Goal: Task Accomplishment & Management: Complete application form

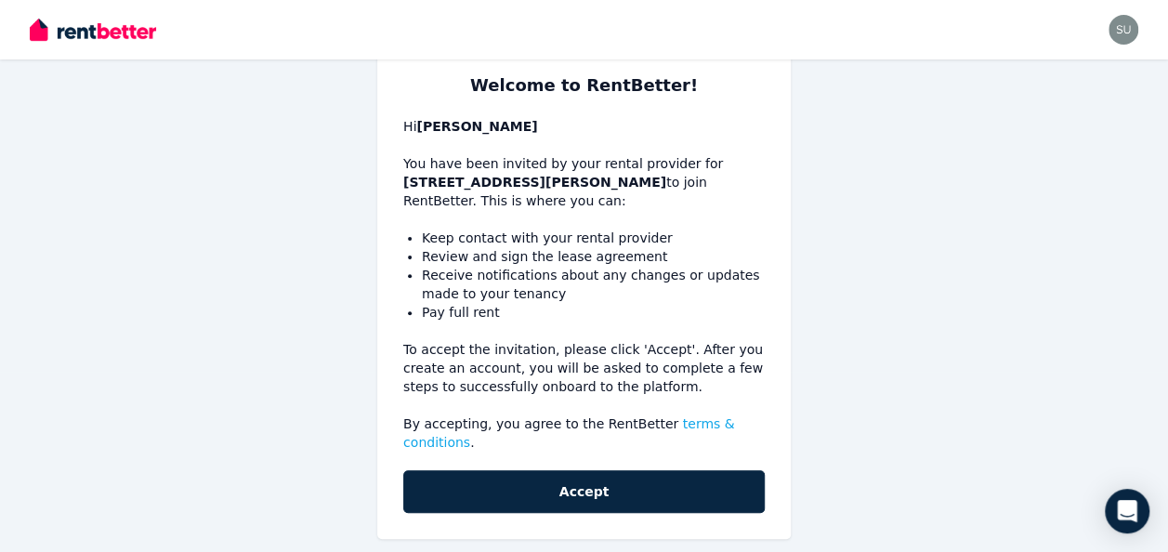
scroll to position [181, 0]
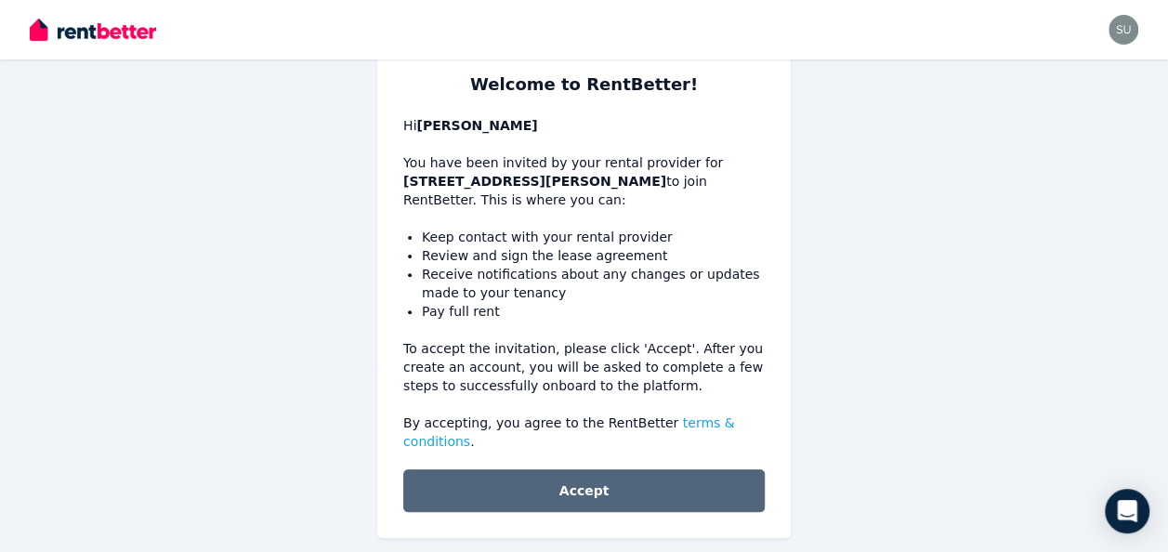
click at [658, 472] on button "Accept" at bounding box center [584, 490] width 362 height 43
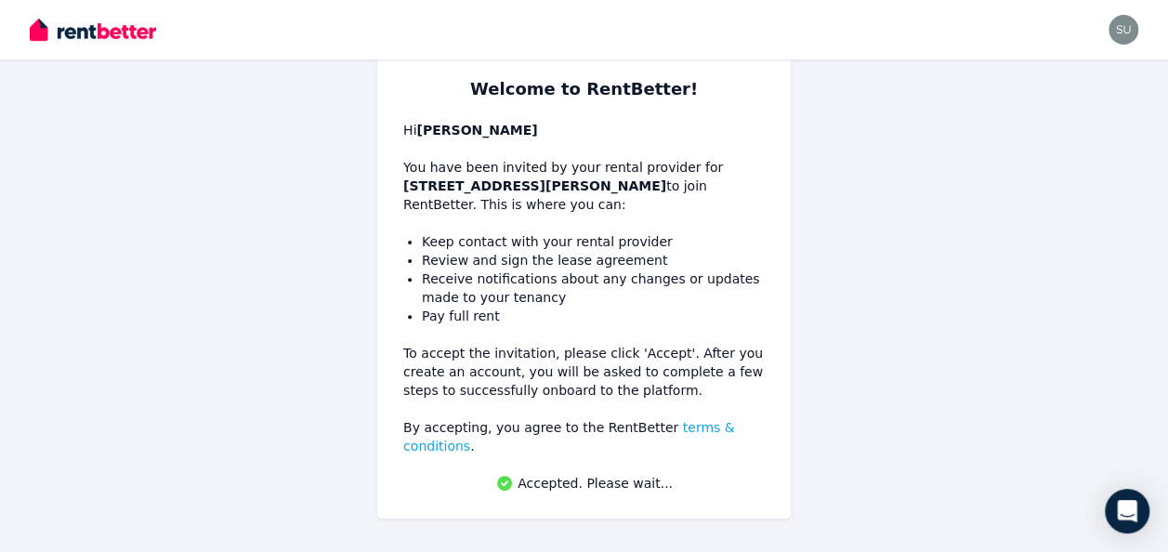
scroll to position [158, 0]
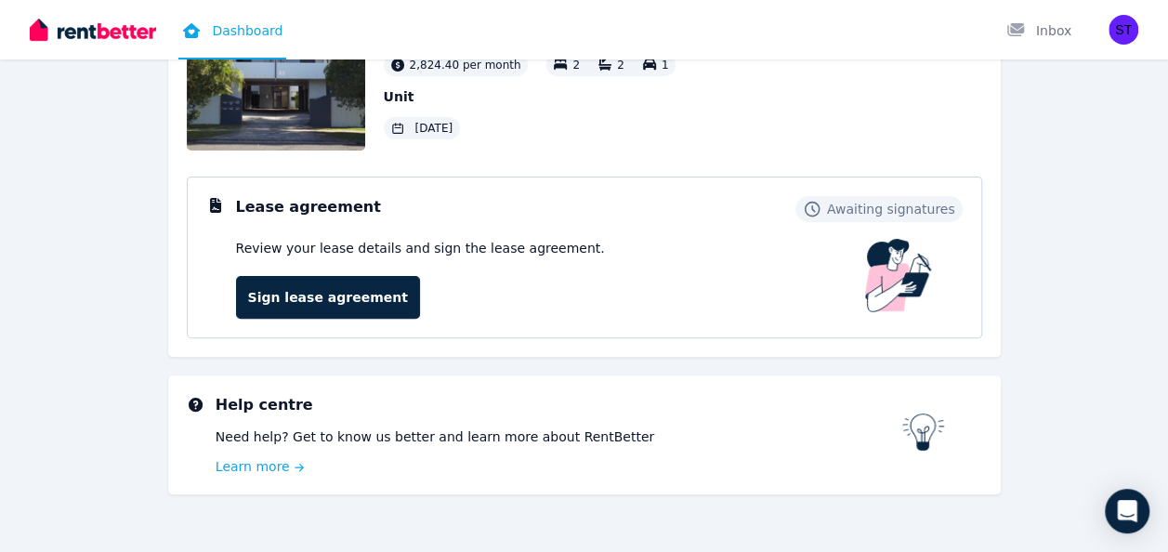
scroll to position [188, 0]
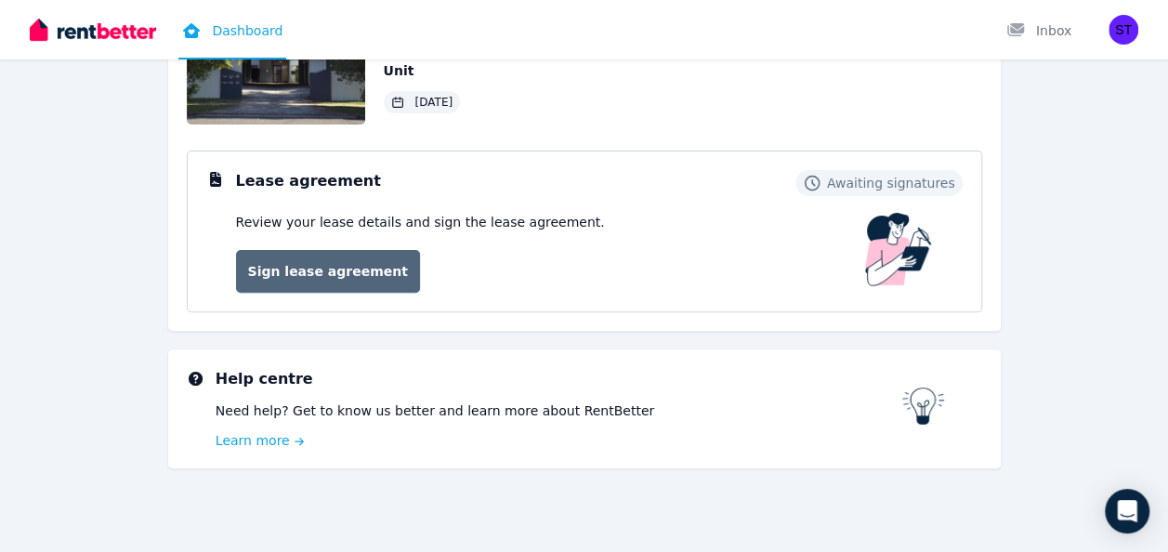
click at [343, 274] on link "Sign lease agreement" at bounding box center [328, 271] width 184 height 43
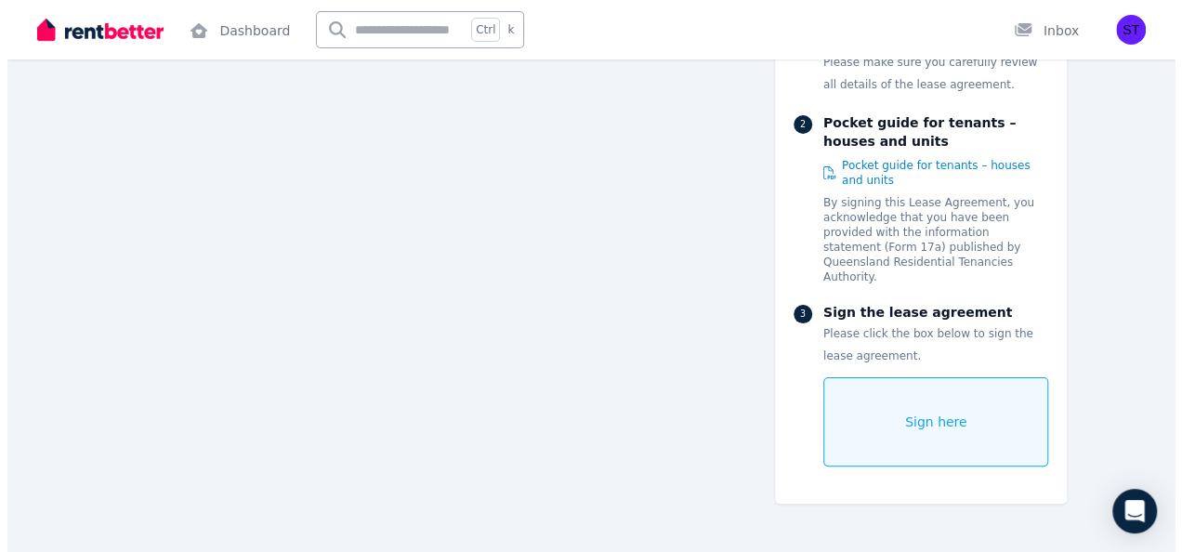
scroll to position [10484, 0]
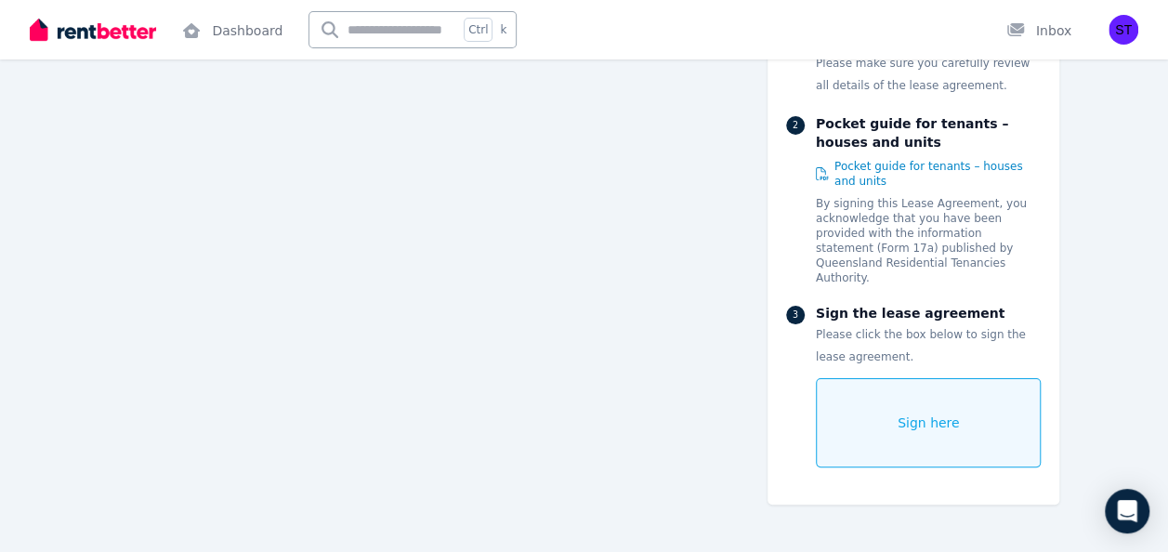
click at [911, 420] on span "Sign here" at bounding box center [929, 423] width 62 height 19
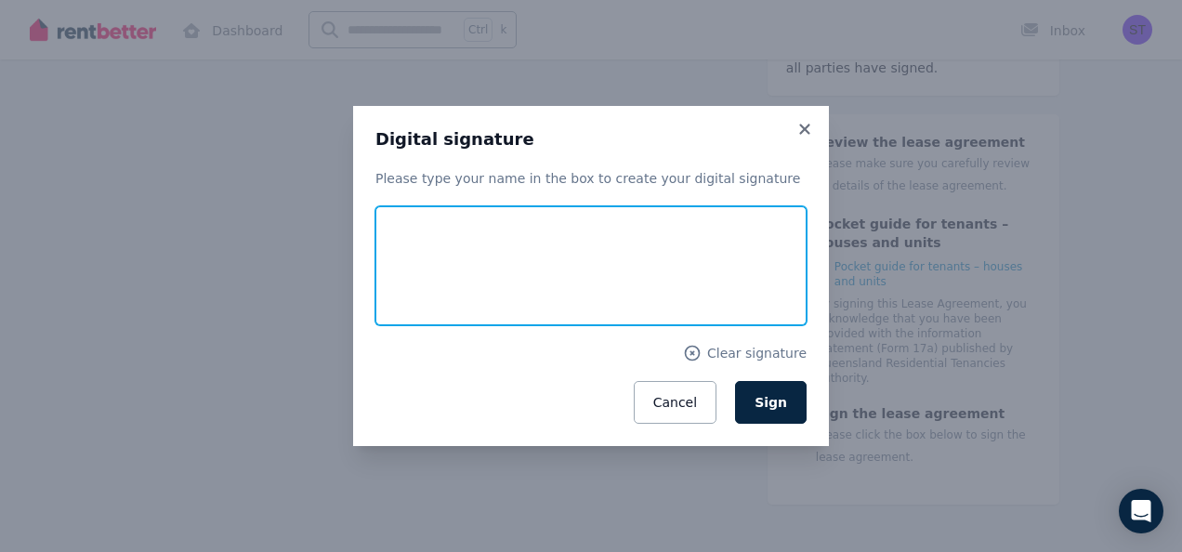
click at [532, 256] on input "text" at bounding box center [590, 265] width 431 height 119
type input "****"
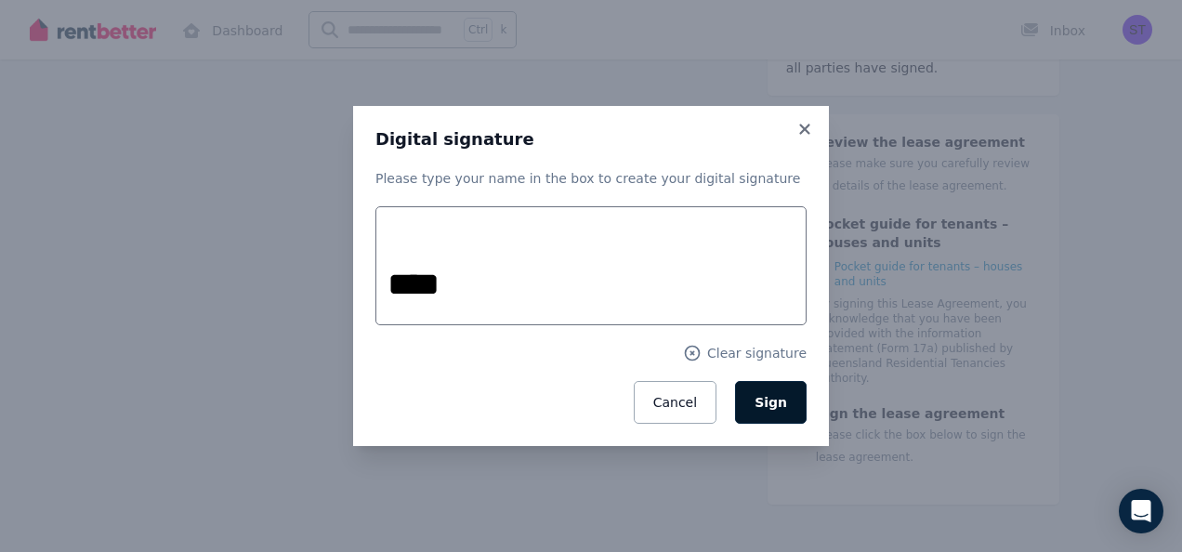
click at [785, 405] on span "Sign" at bounding box center [771, 402] width 33 height 15
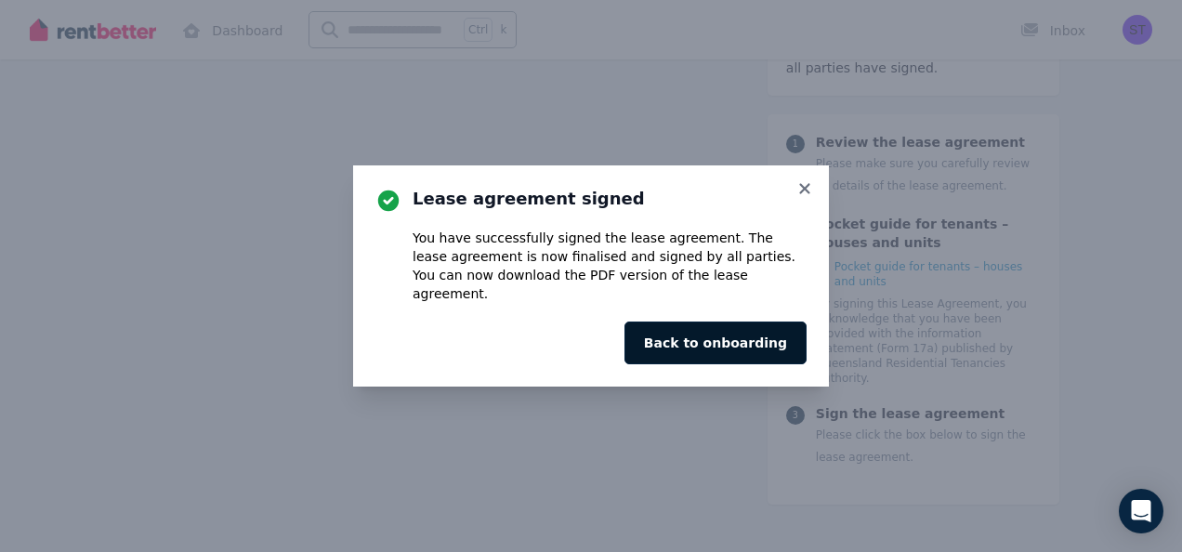
click at [758, 333] on button "Back to onboarding" at bounding box center [716, 343] width 182 height 43
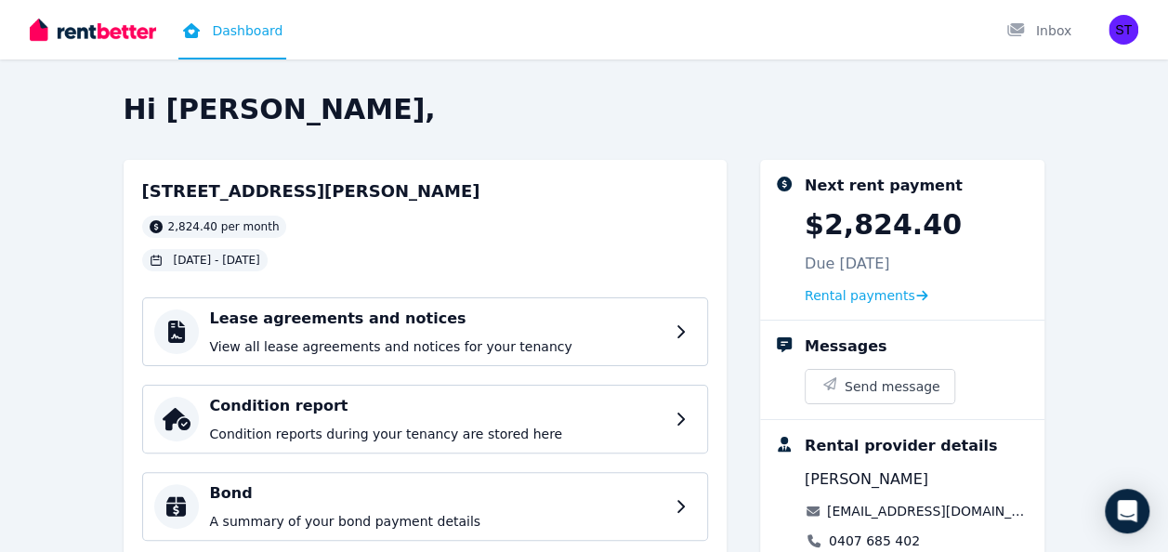
click at [70, 41] on img at bounding box center [93, 30] width 126 height 28
click at [93, 31] on img at bounding box center [93, 30] width 126 height 28
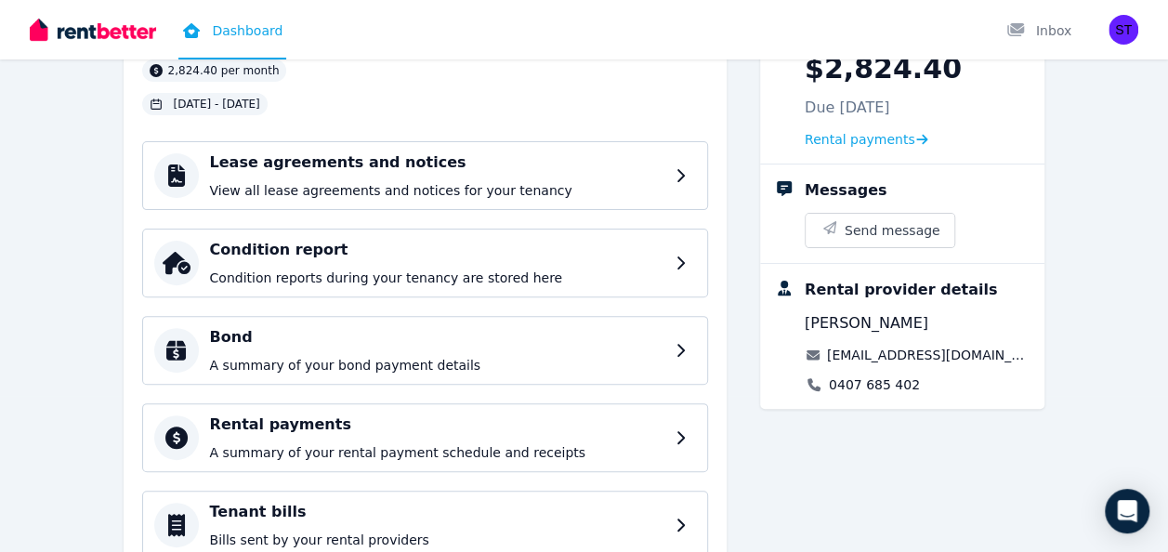
scroll to position [160, 0]
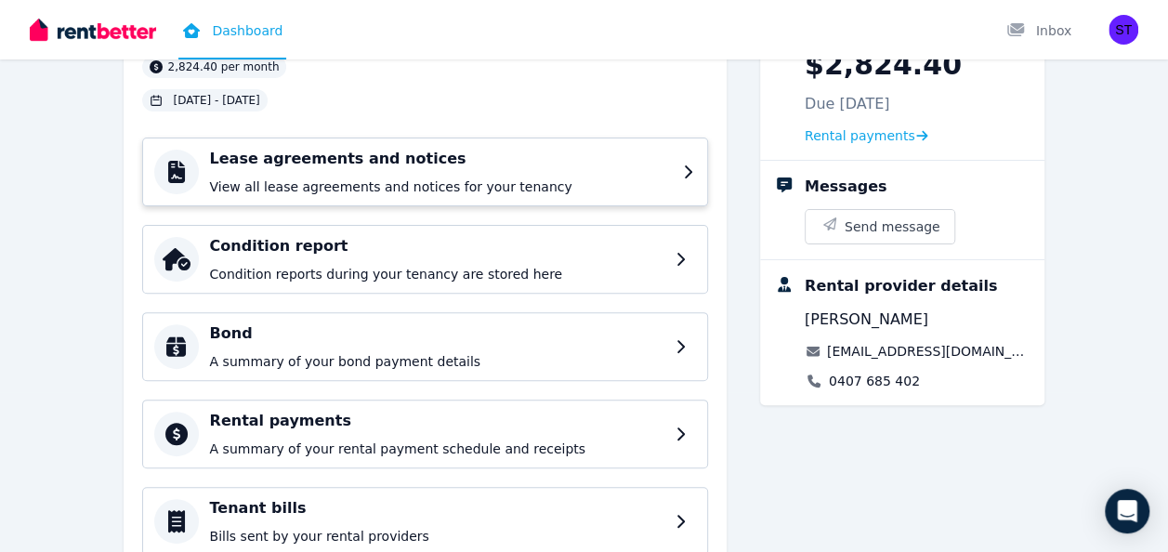
click at [468, 164] on h4 "Lease agreements and notices" at bounding box center [441, 159] width 462 height 22
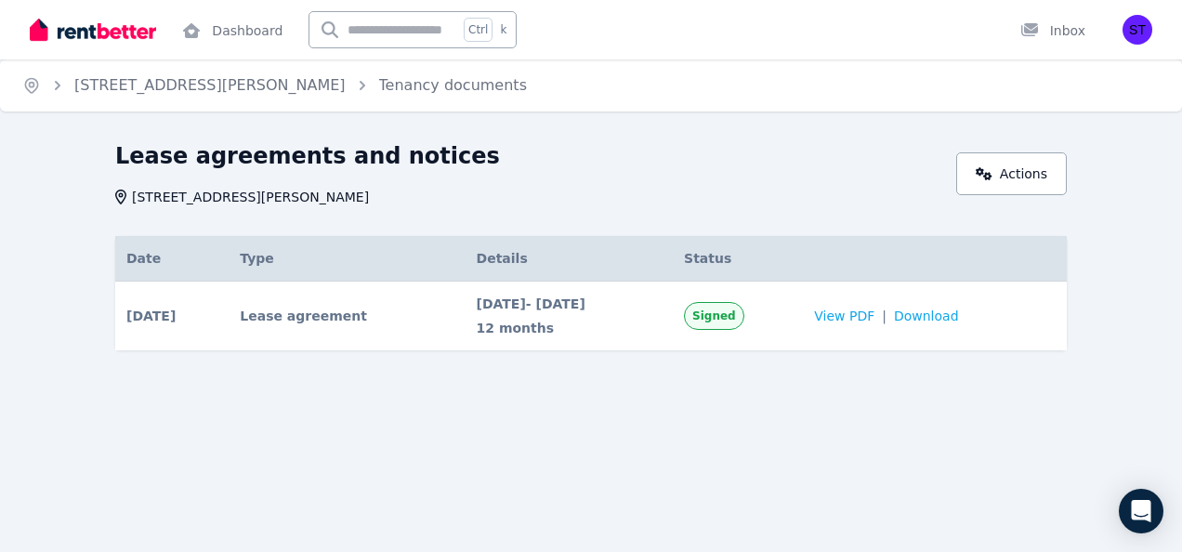
click at [87, 38] on img at bounding box center [93, 30] width 126 height 28
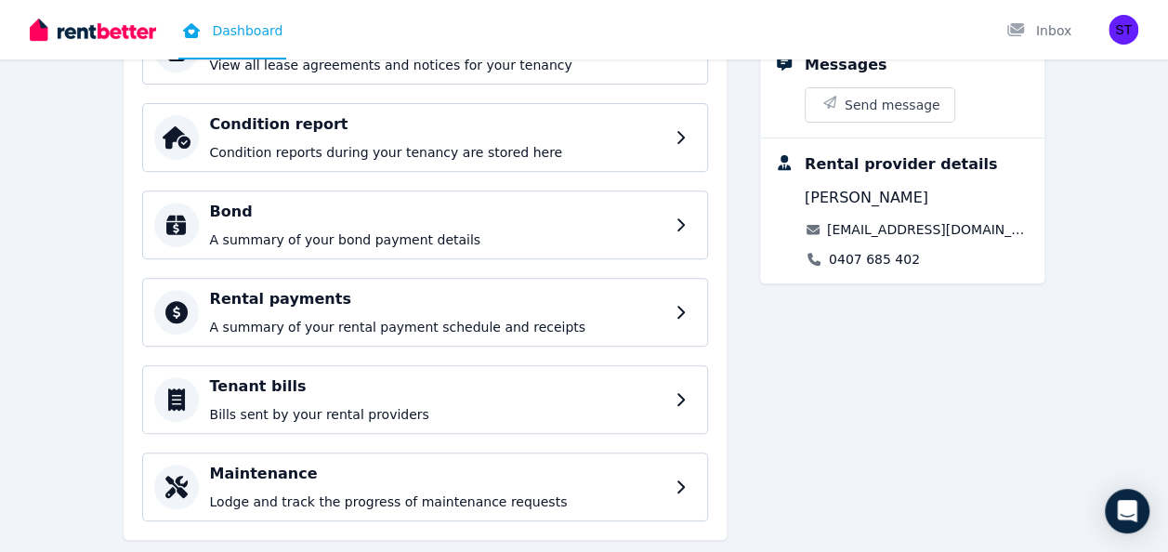
scroll to position [318, 0]
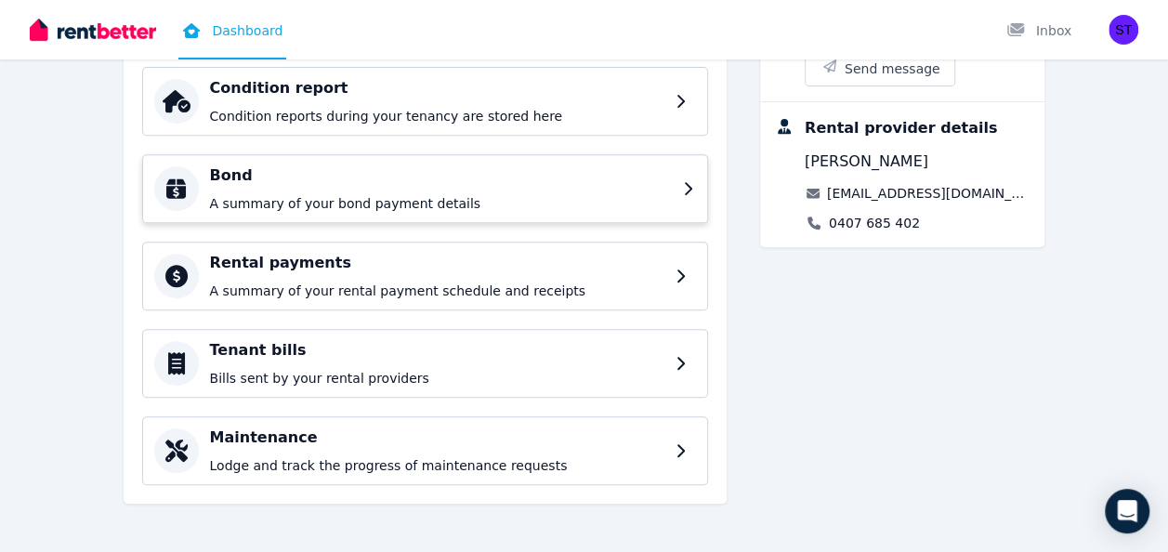
click at [591, 199] on p "A summary of your bond payment details" at bounding box center [441, 203] width 462 height 19
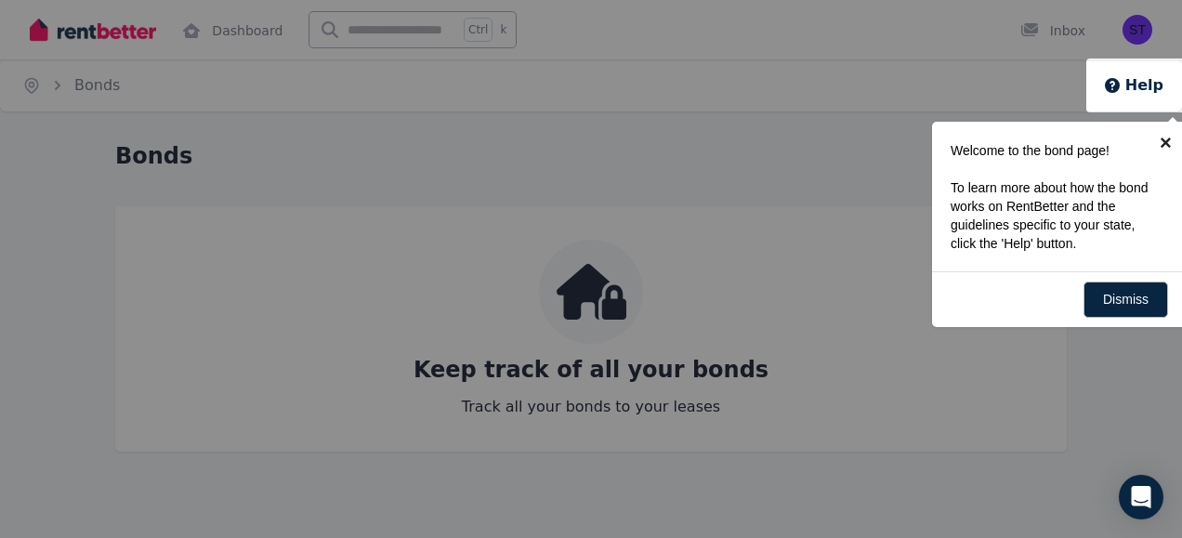
click at [1171, 146] on link "×" at bounding box center [1166, 143] width 42 height 42
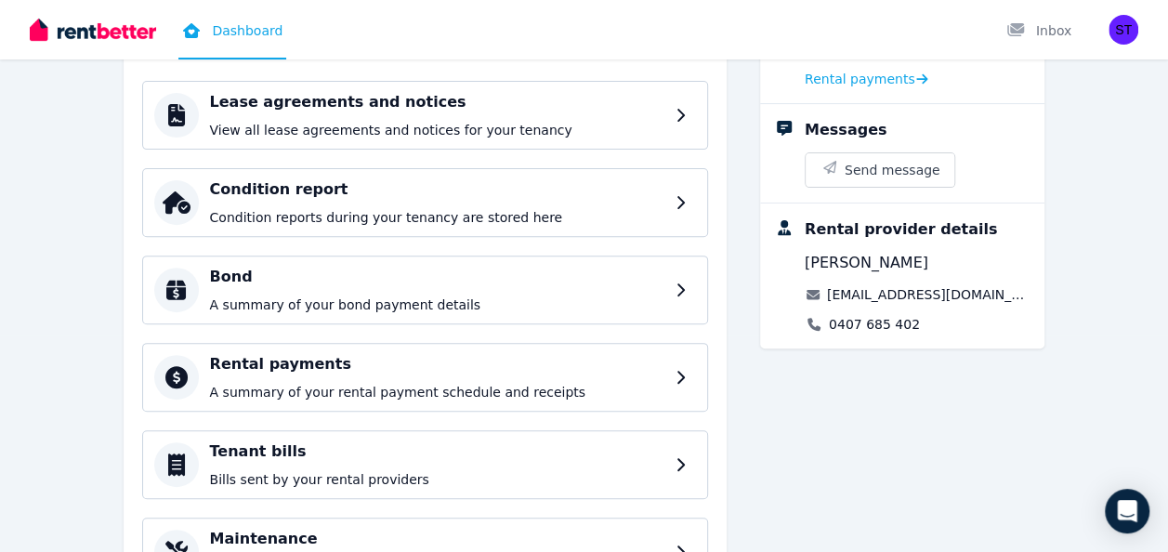
scroll to position [215, 0]
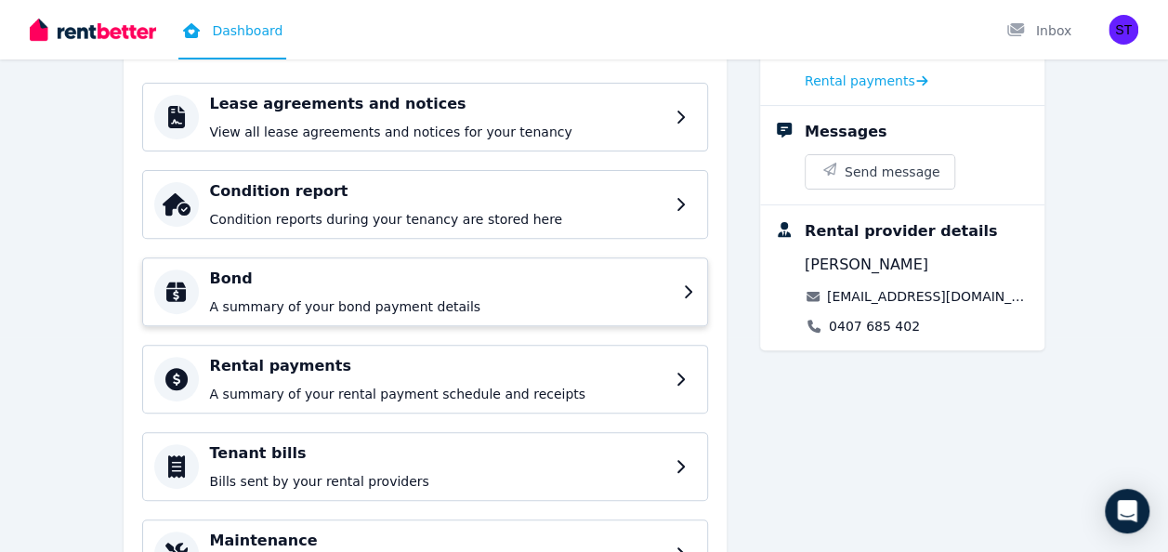
click at [517, 305] on p "A summary of your bond payment details" at bounding box center [441, 306] width 462 height 19
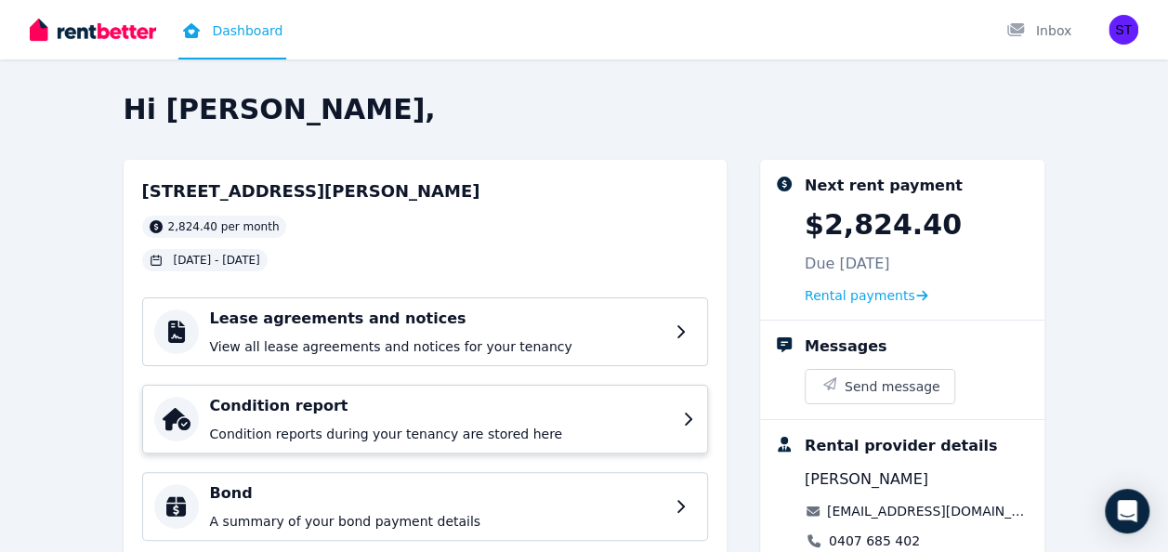
click at [400, 418] on div "Condition report Condition reports during your tenancy are stored here" at bounding box center [441, 419] width 462 height 48
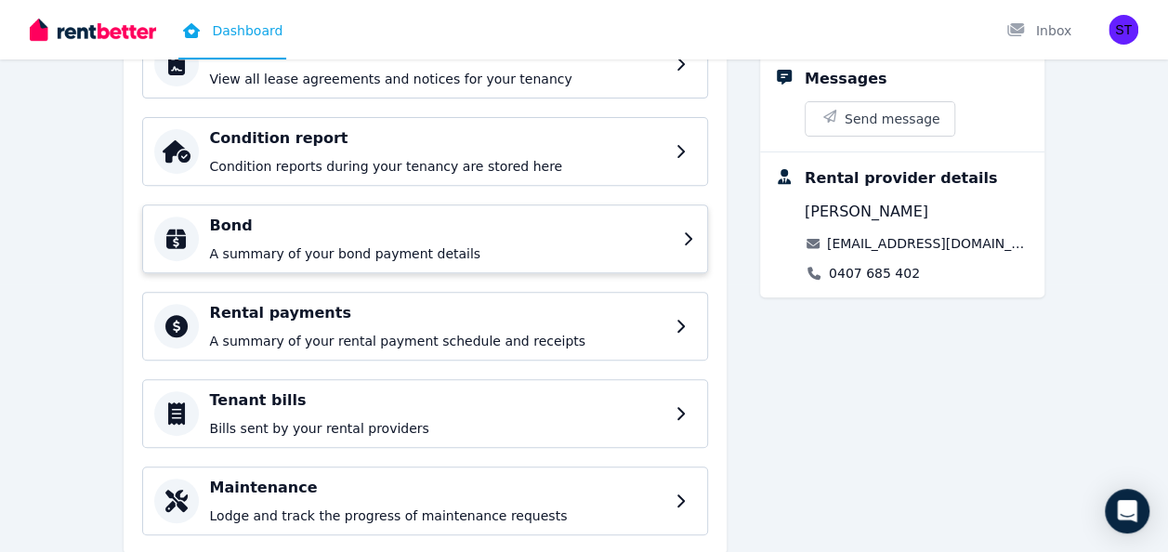
scroll to position [318, 0]
